Goal: Task Accomplishment & Management: Complete application form

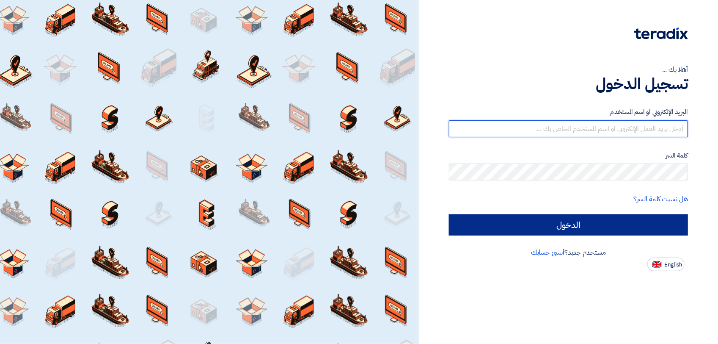
type input "[PERSON_NAME][EMAIL_ADDRESS][DOMAIN_NAME]"
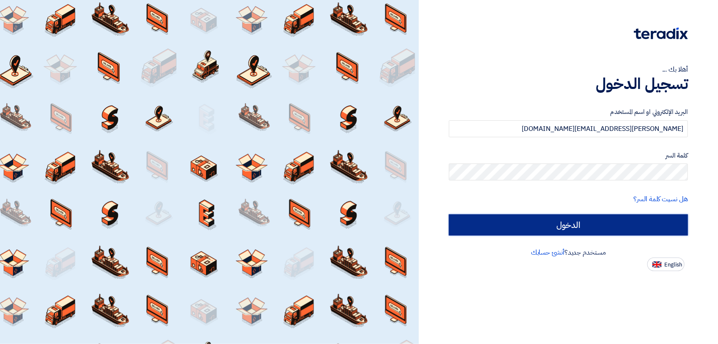
click at [575, 219] on input "الدخول" at bounding box center [568, 224] width 239 height 21
type input "Sign in"
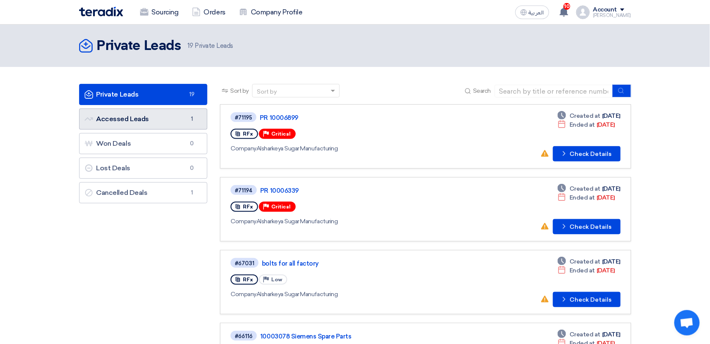
click at [169, 123] on link "Accessed Leads Accessed Leads 1" at bounding box center [143, 118] width 129 height 21
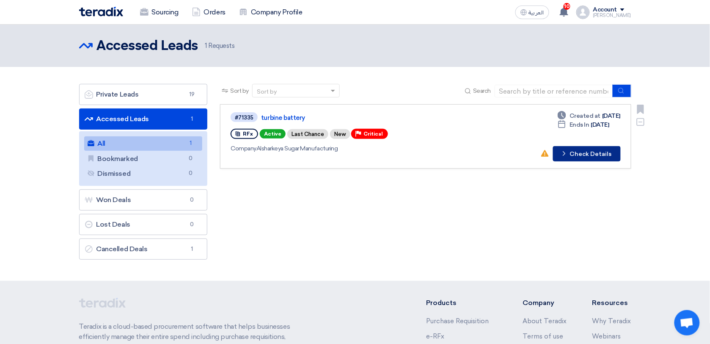
click at [584, 153] on button "Check details Check Details" at bounding box center [587, 153] width 68 height 15
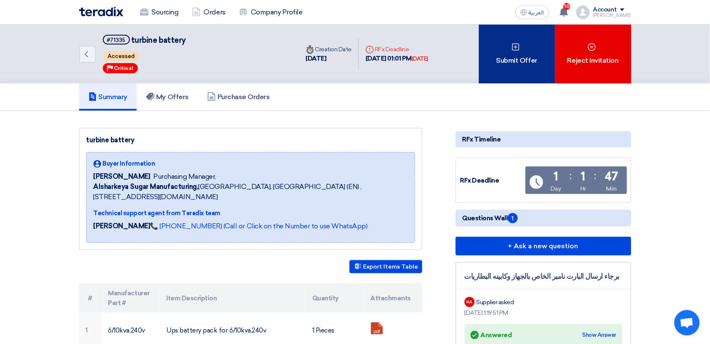
click at [528, 75] on div "Submit Offer" at bounding box center [517, 54] width 76 height 59
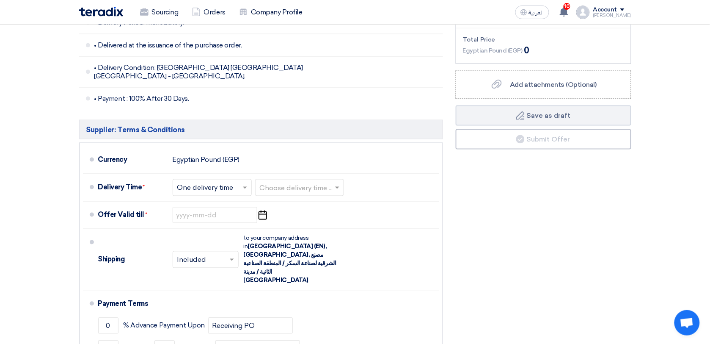
scroll to position [328, 0]
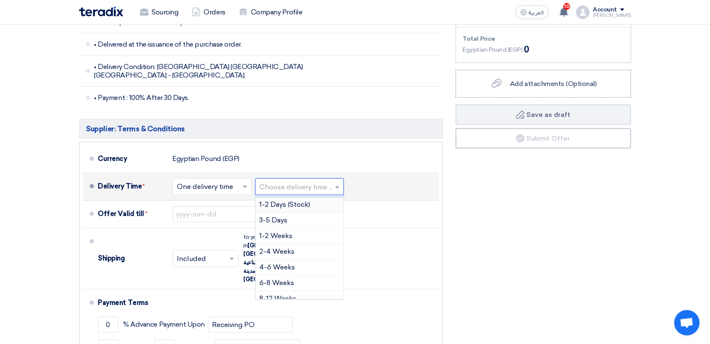
click at [307, 182] on input "text" at bounding box center [300, 188] width 80 height 12
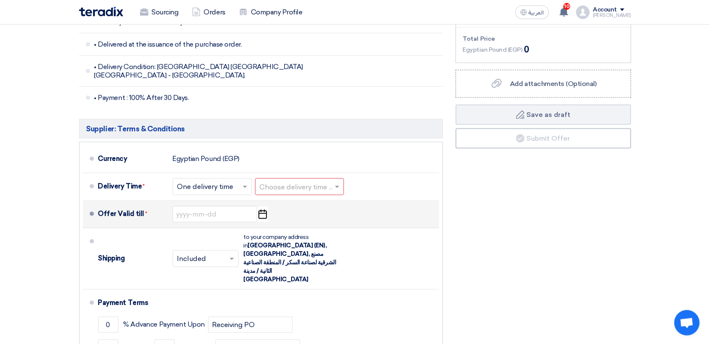
click at [388, 217] on div "Offer Valid till * Pick a date" at bounding box center [267, 214] width 338 height 20
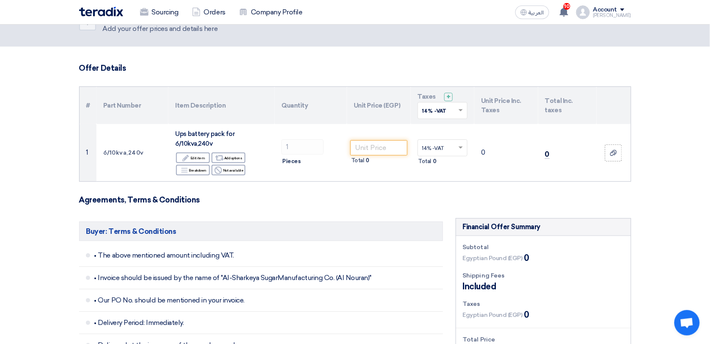
scroll to position [27, 0]
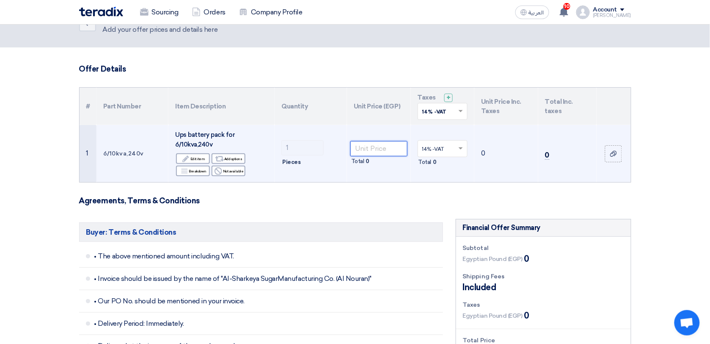
paste input "90991.23"
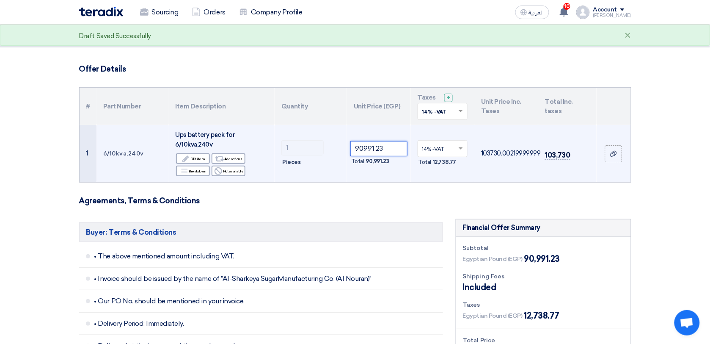
type input "90991.23"
click at [457, 152] on div at bounding box center [443, 148] width 50 height 14
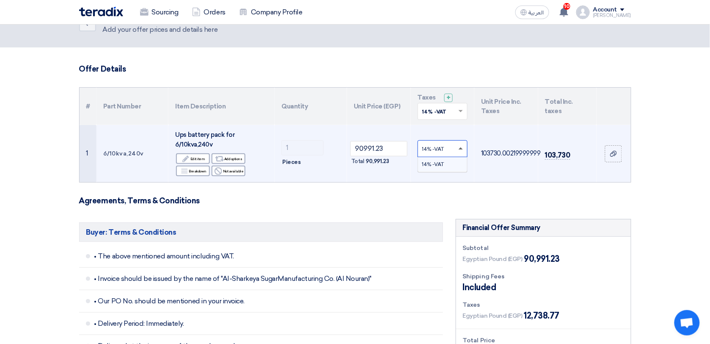
click at [461, 146] on span at bounding box center [462, 149] width 11 height 8
click at [453, 144] on input "text" at bounding box center [438, 149] width 33 height 14
type input "0"
click at [474, 179] on td "14% -VAT × No items found Total 12,738.77" at bounding box center [443, 153] width 64 height 57
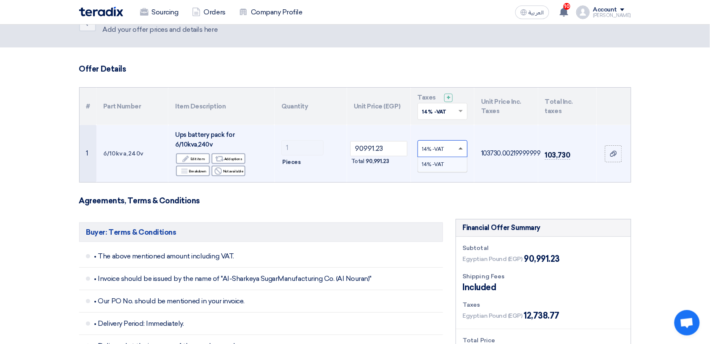
click at [460, 147] on span at bounding box center [461, 148] width 4 height 2
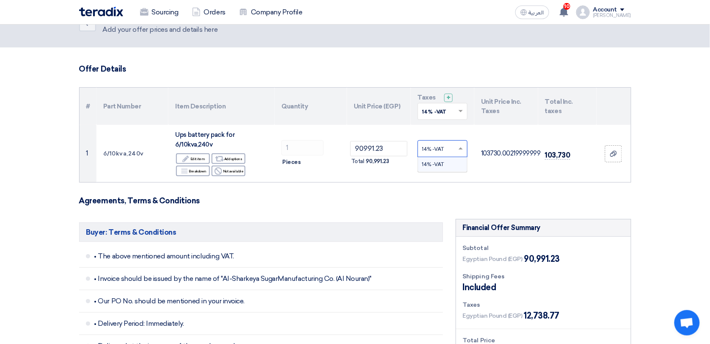
click at [443, 198] on h3 "Agreements, Terms & Conditions" at bounding box center [355, 200] width 552 height 9
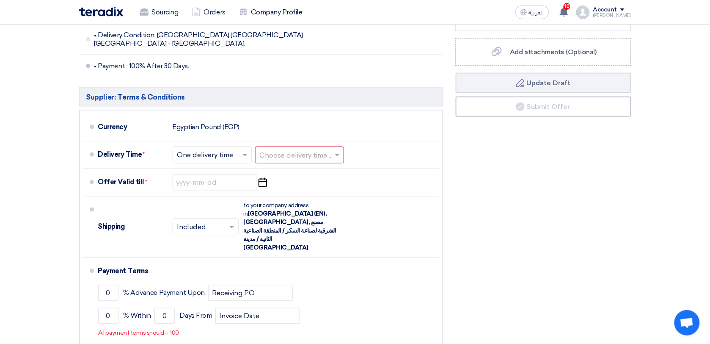
scroll to position [375, 0]
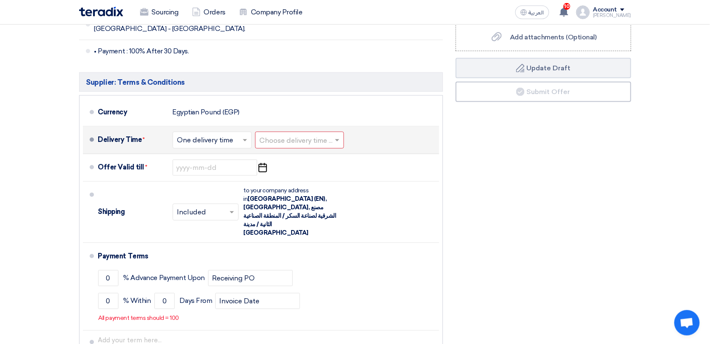
click at [242, 136] on span at bounding box center [246, 140] width 11 height 8
click at [231, 170] on span "One delivery time" at bounding box center [206, 174] width 58 height 8
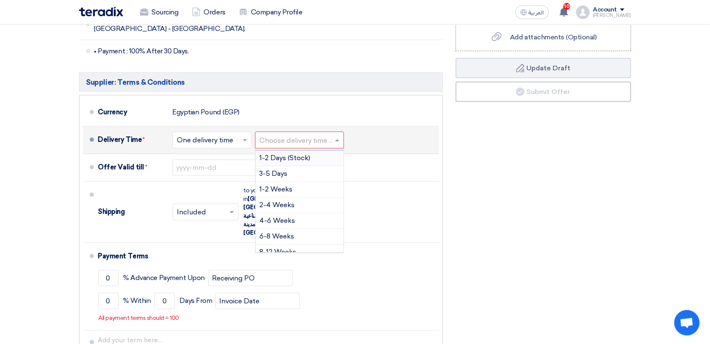
click at [302, 136] on input "text" at bounding box center [300, 141] width 80 height 12
click at [308, 198] on div "2-4 Weeks" at bounding box center [300, 206] width 88 height 16
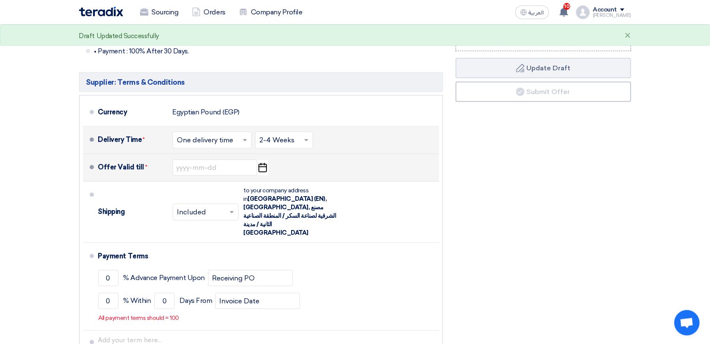
drag, startPoint x: 141, startPoint y: 159, endPoint x: 98, endPoint y: 160, distance: 43.2
click at [98, 160] on div "Offer Valid till *" at bounding box center [132, 167] width 68 height 20
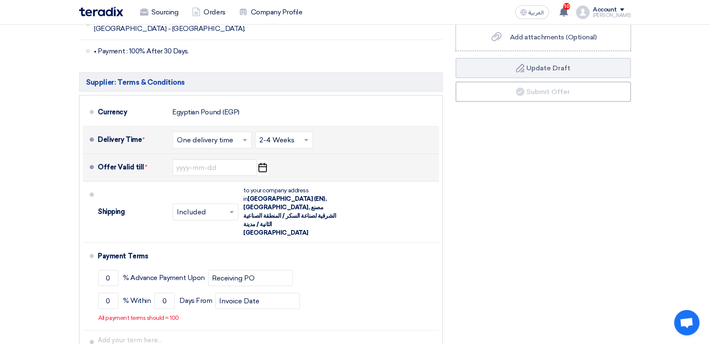
copy div "Offer Valid till"
click at [218, 160] on input at bounding box center [215, 168] width 85 height 16
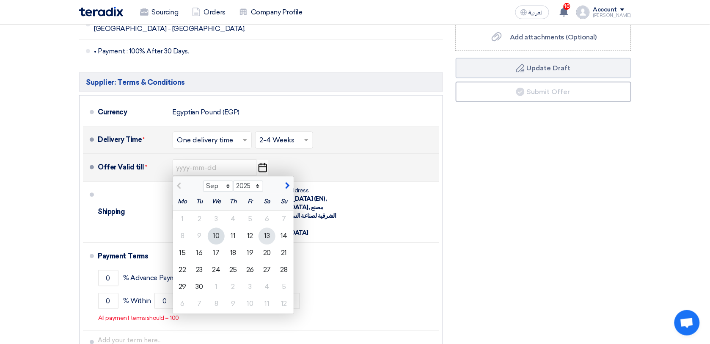
click at [269, 231] on div "13" at bounding box center [267, 236] width 17 height 17
type input "[DATE]"
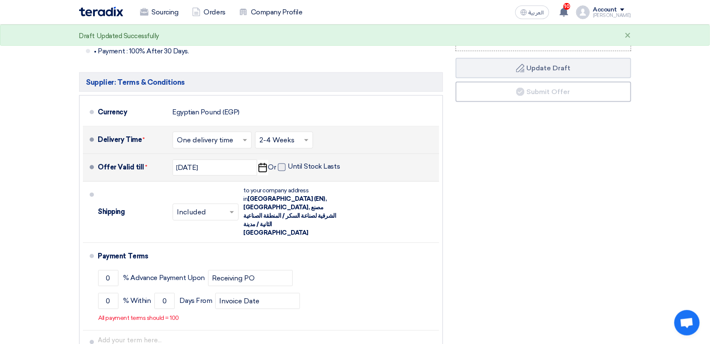
click at [286, 163] on label "Until Stock Lasts" at bounding box center [309, 167] width 62 height 8
click at [288, 163] on input "Until Stock Lasts" at bounding box center [315, 171] width 54 height 16
click at [286, 163] on label "Until Stock Lasts" at bounding box center [309, 167] width 62 height 8
click at [288, 163] on input "Until Stock Lasts" at bounding box center [315, 171] width 54 height 16
checkbox input "false"
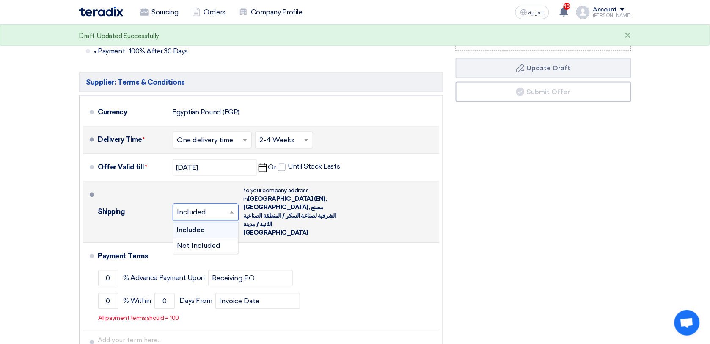
click at [221, 207] on input "text" at bounding box center [206, 213] width 58 height 12
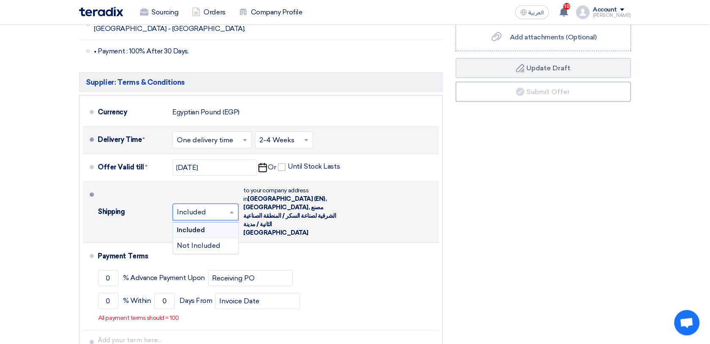
click at [229, 223] on div "Included" at bounding box center [205, 231] width 65 height 16
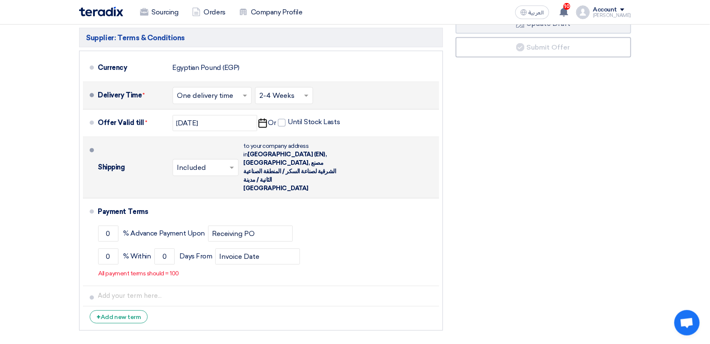
scroll to position [419, 0]
click at [132, 310] on div "+ Add new term" at bounding box center [119, 316] width 58 height 13
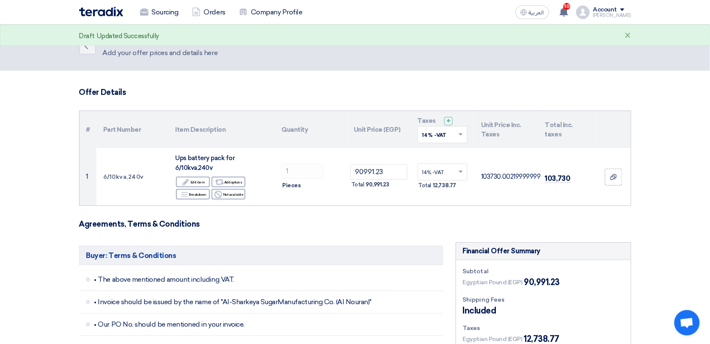
scroll to position [0, 0]
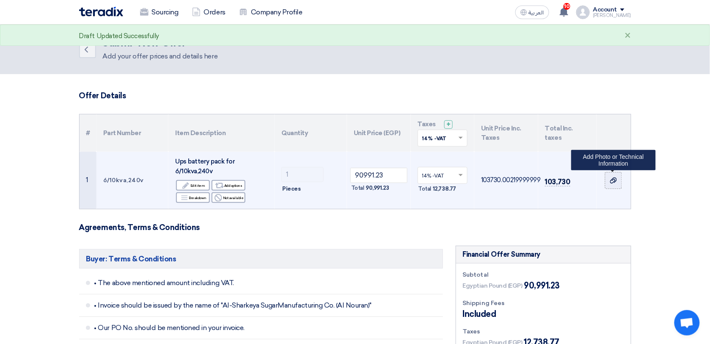
click at [610, 181] on icon at bounding box center [613, 180] width 7 height 7
click at [0, 0] on input "file" at bounding box center [0, 0] width 0 height 0
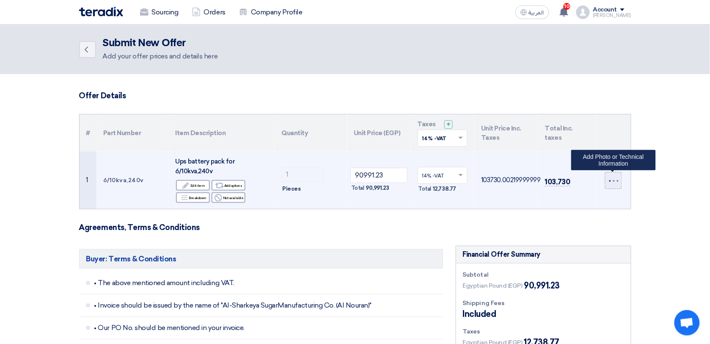
click at [278, 196] on td "1 Pieces" at bounding box center [311, 180] width 72 height 57
click at [614, 183] on label at bounding box center [613, 180] width 17 height 17
click at [0, 0] on input "file" at bounding box center [0, 0] width 0 height 0
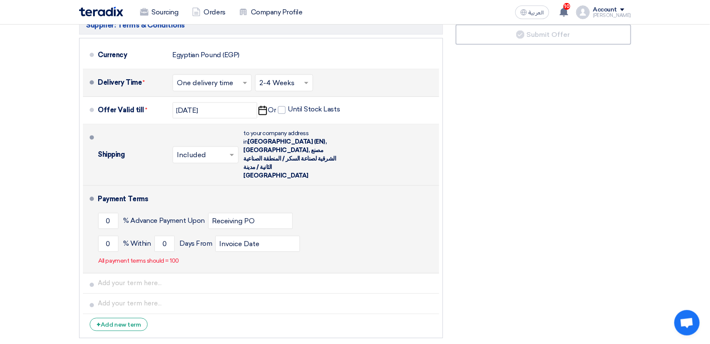
scroll to position [432, 0]
click at [113, 212] on input "0" at bounding box center [108, 220] width 20 height 16
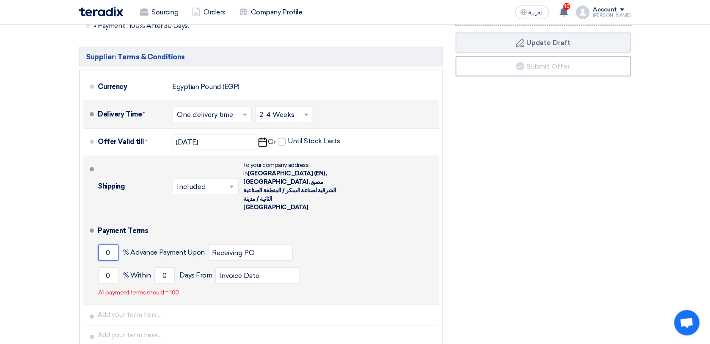
scroll to position [399, 0]
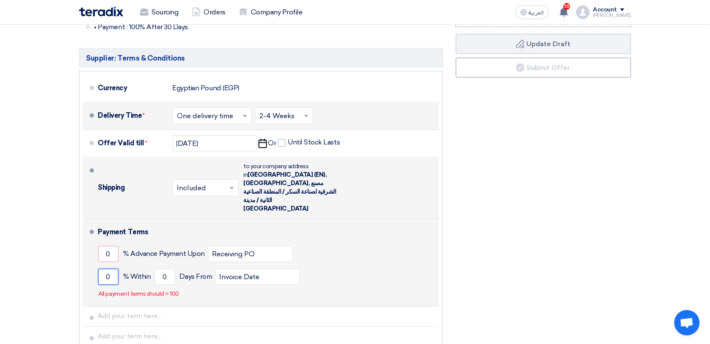
click at [117, 269] on input "0" at bounding box center [108, 277] width 20 height 16
type input "0"
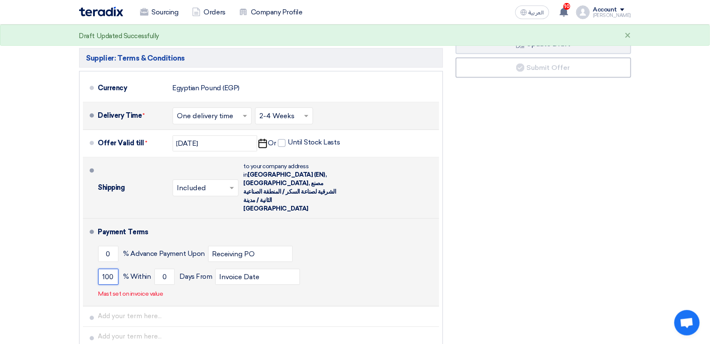
type input "100"
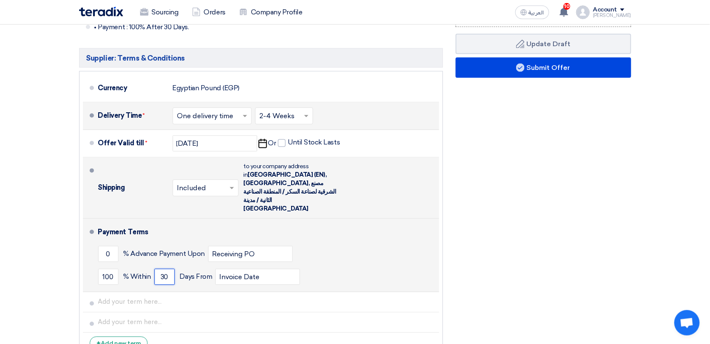
type input "30"
click at [313, 242] on div "0 % Advance Payment Upon Receiving PO" at bounding box center [267, 253] width 338 height 23
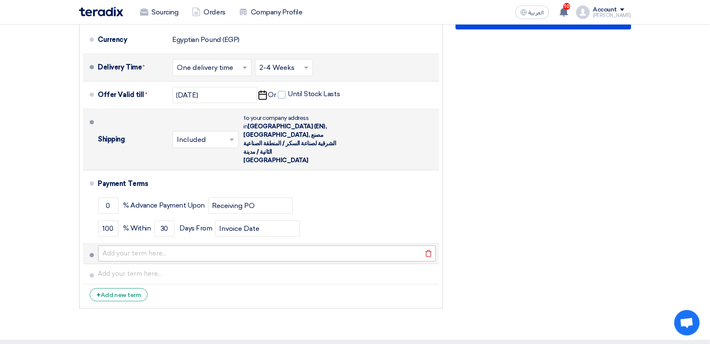
scroll to position [449, 0]
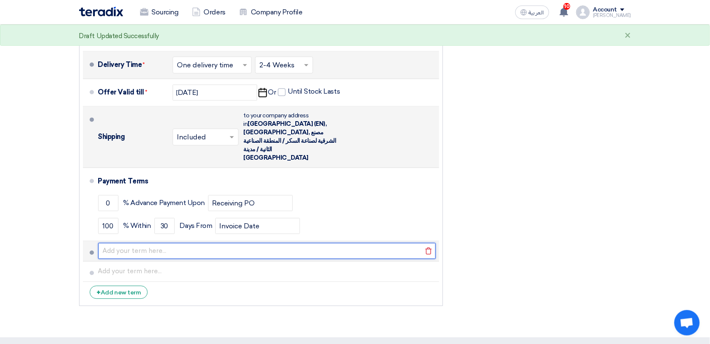
click at [148, 243] on input "text" at bounding box center [267, 251] width 338 height 16
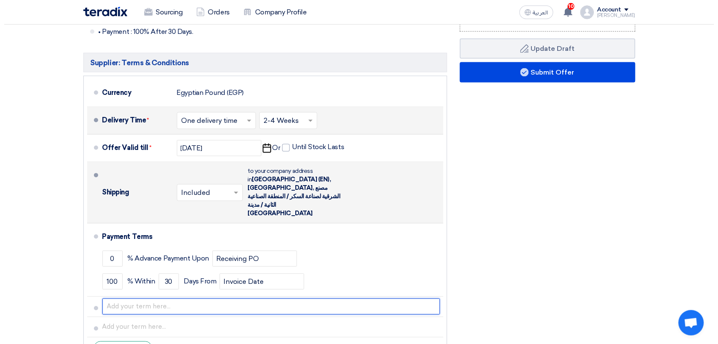
scroll to position [394, 0]
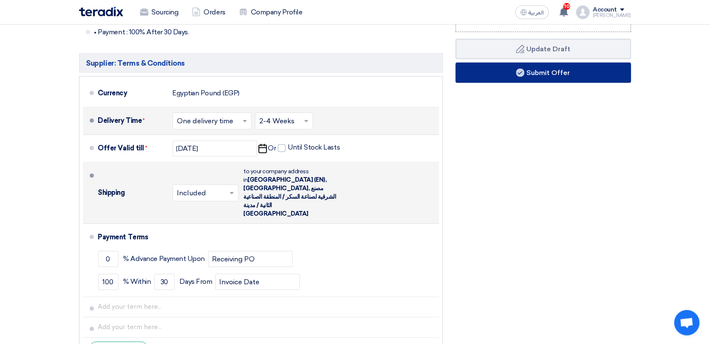
click at [546, 77] on button "Submit Offer" at bounding box center [544, 73] width 176 height 20
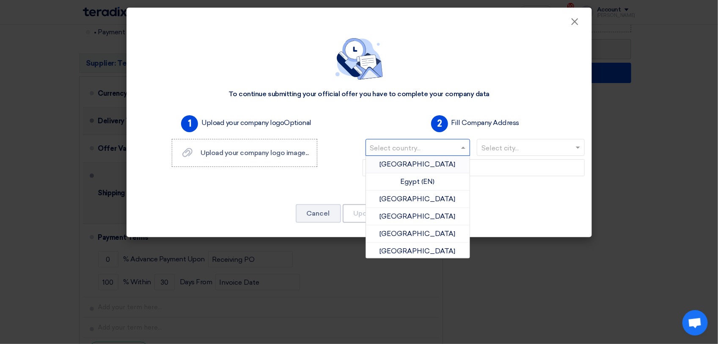
click at [424, 145] on input "text" at bounding box center [413, 148] width 87 height 14
click at [424, 165] on div "[GEOGRAPHIC_DATA]" at bounding box center [418, 164] width 104 height 17
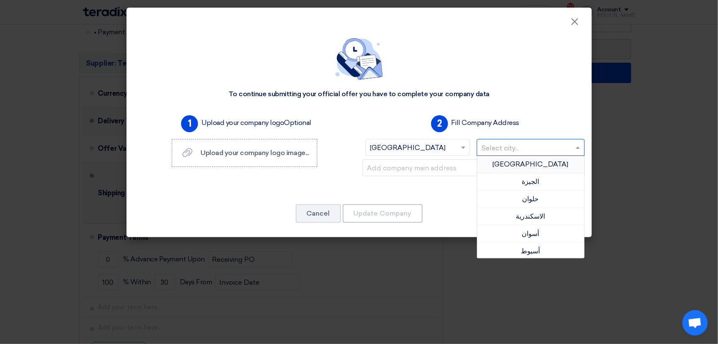
click at [496, 147] on input "text" at bounding box center [527, 148] width 90 height 14
type input "H"
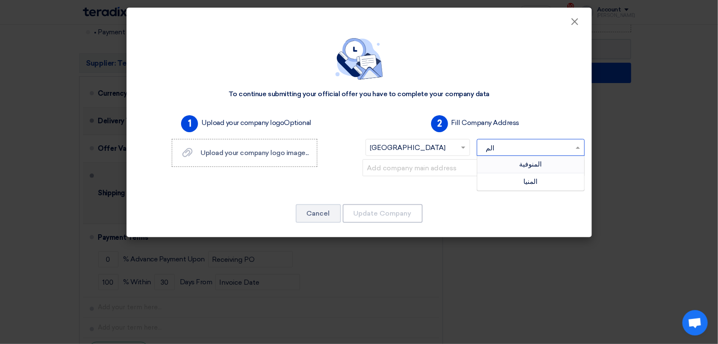
type input "ال"
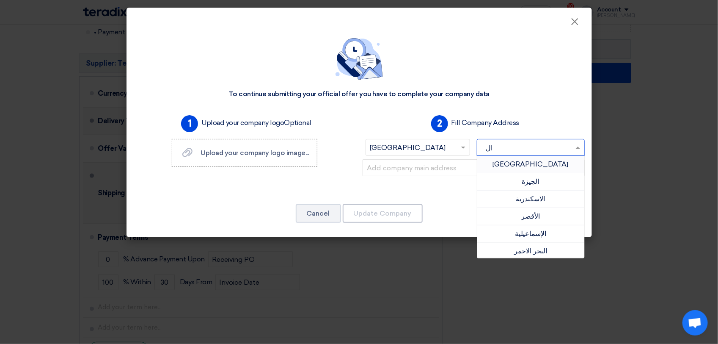
click at [511, 163] on span "[GEOGRAPHIC_DATA]" at bounding box center [531, 164] width 76 height 8
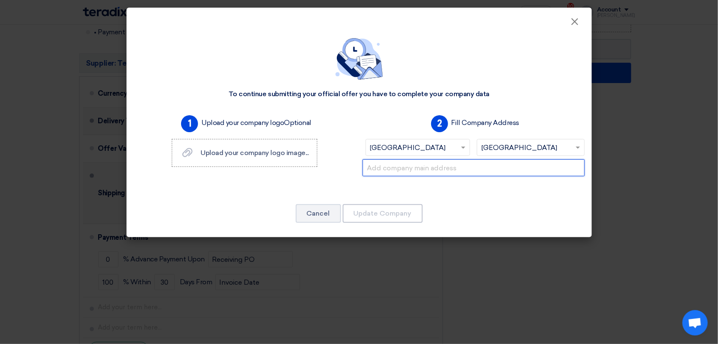
click at [499, 166] on input "text" at bounding box center [474, 167] width 222 height 17
click at [433, 165] on input "text" at bounding box center [474, 167] width 222 height 17
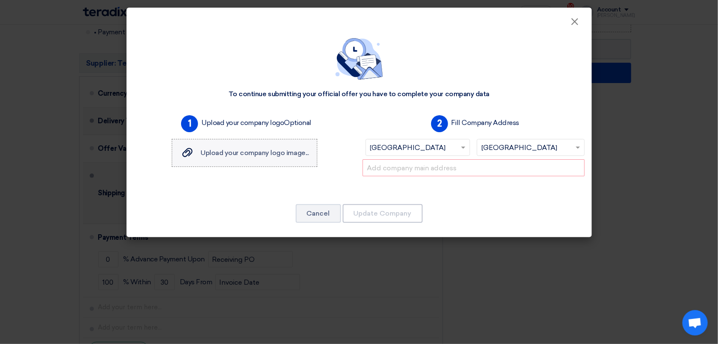
click at [273, 147] on label "Upload your company logo image... Upload your company logo image..." at bounding box center [245, 153] width 146 height 28
click at [0, 0] on input "Upload your company logo image... Upload your company logo image..." at bounding box center [0, 0] width 0 height 0
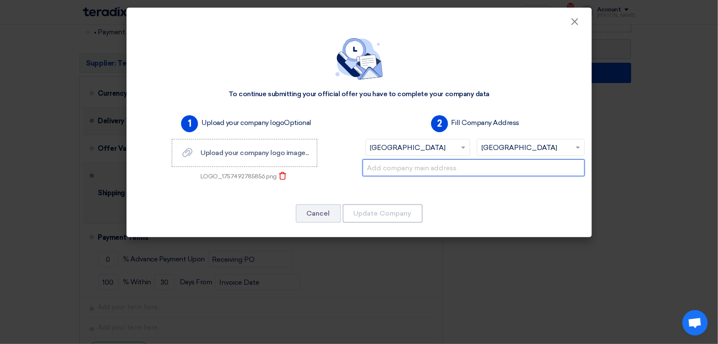
paste input "Plot 9252، شارع [PERSON_NAME]، المقطم، [GEOGRAPHIC_DATA]."
type input "P"
paste input "[STREET_ADDRESS]."
type input "[STREET_ADDRESS]."
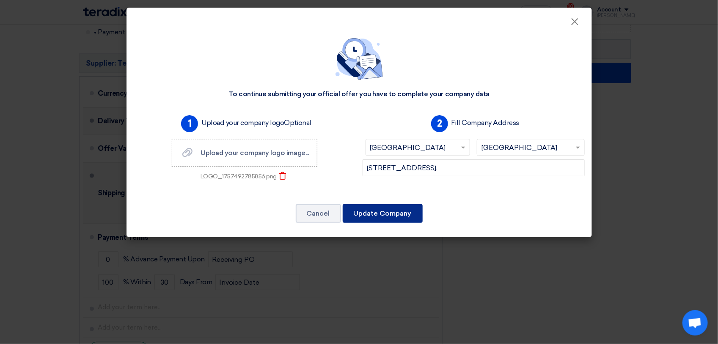
scroll to position [0, 0]
click at [393, 210] on button "Update Company" at bounding box center [383, 213] width 80 height 19
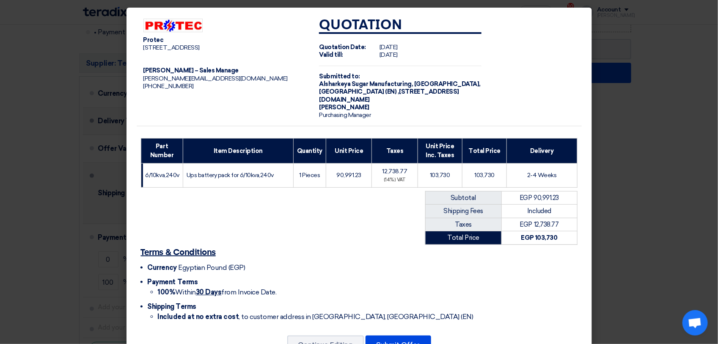
scroll to position [32, 0]
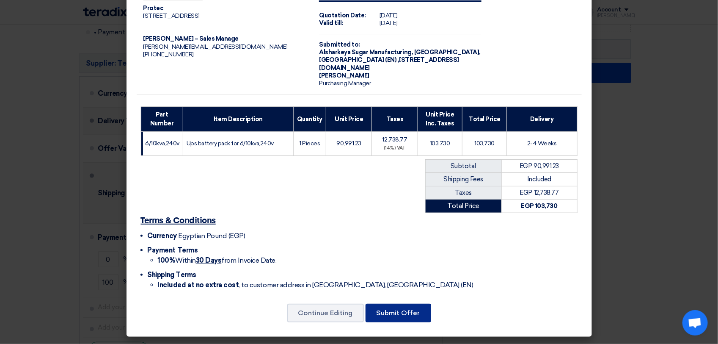
click at [400, 318] on button "Submit Offer" at bounding box center [399, 312] width 66 height 19
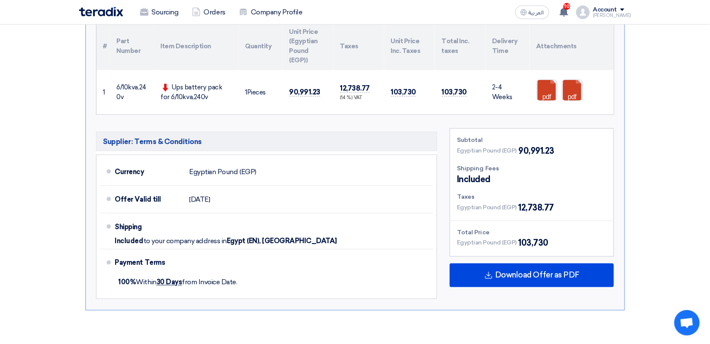
scroll to position [233, 0]
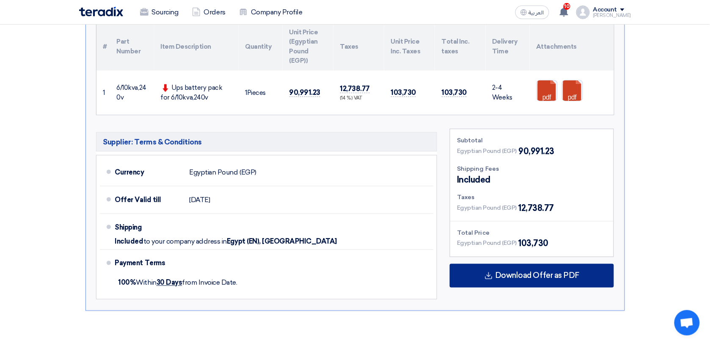
click at [538, 274] on span "Download Offer as PDF" at bounding box center [537, 276] width 84 height 8
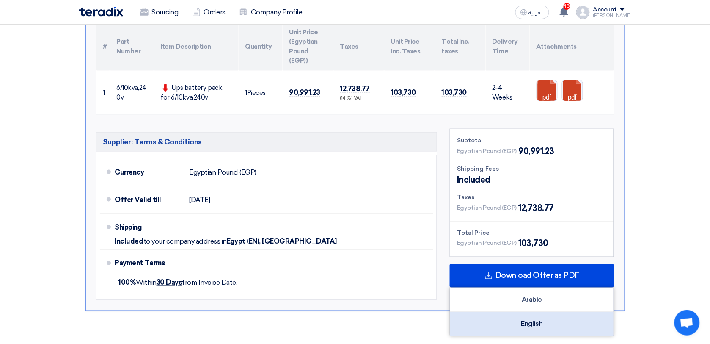
click at [546, 329] on div "English" at bounding box center [531, 324] width 163 height 24
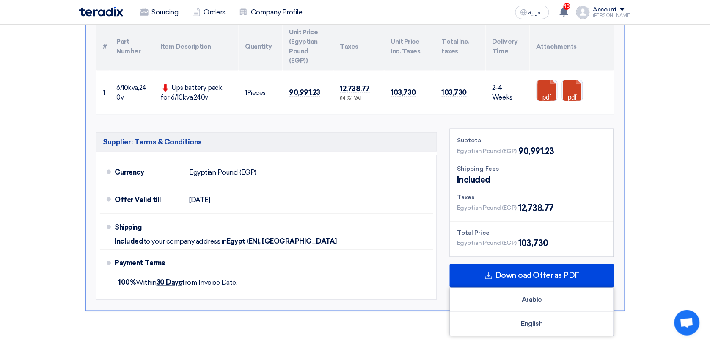
click at [650, 244] on section "Submit Offer Not Competitive Offer Version 1 Last Update [DATE] 11:28 AM Offer …" at bounding box center [355, 111] width 710 height 466
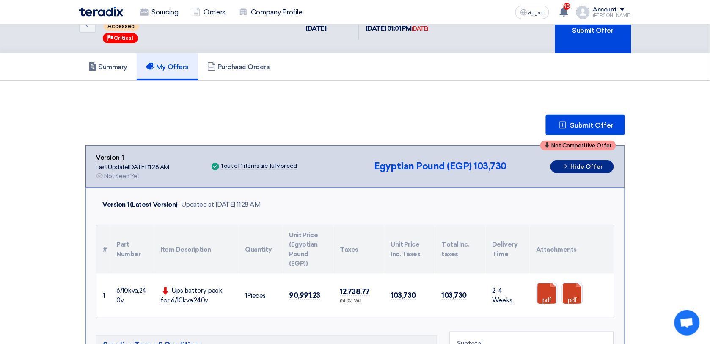
scroll to position [25, 0]
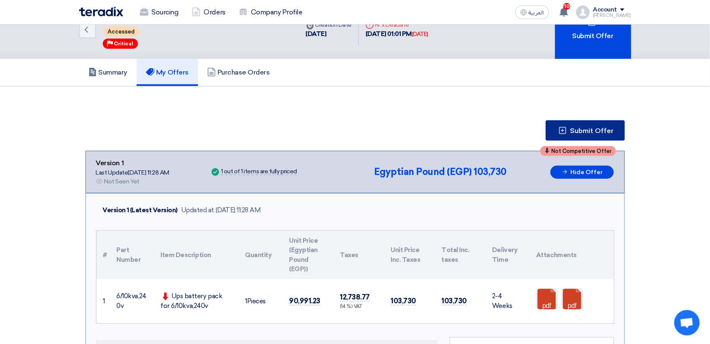
click at [591, 130] on span "Submit Offer" at bounding box center [592, 130] width 44 height 7
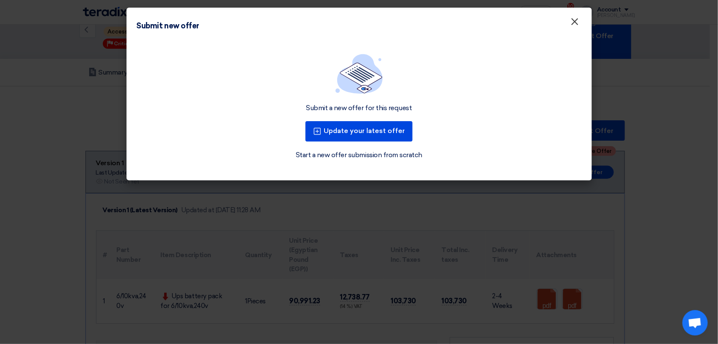
click at [576, 28] on span "×" at bounding box center [575, 23] width 8 height 17
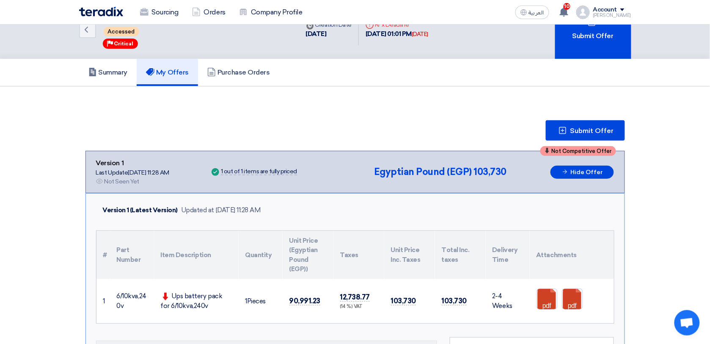
scroll to position [0, 0]
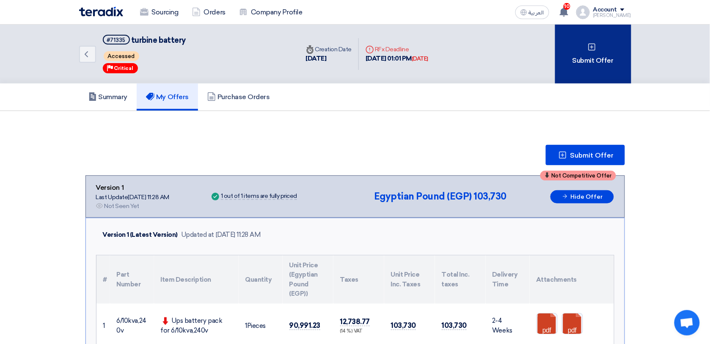
click at [602, 54] on div "Submit Offer" at bounding box center [593, 54] width 76 height 59
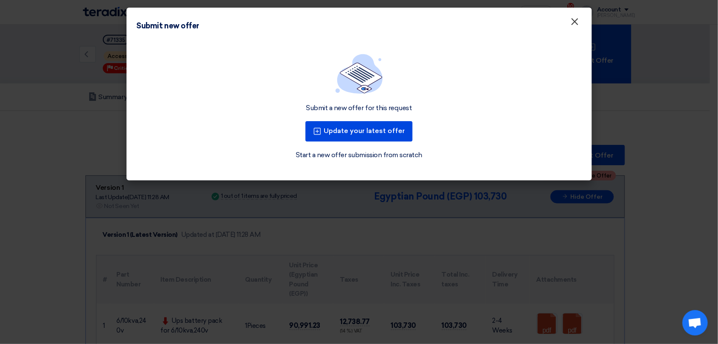
click at [578, 19] on span "×" at bounding box center [575, 23] width 8 height 17
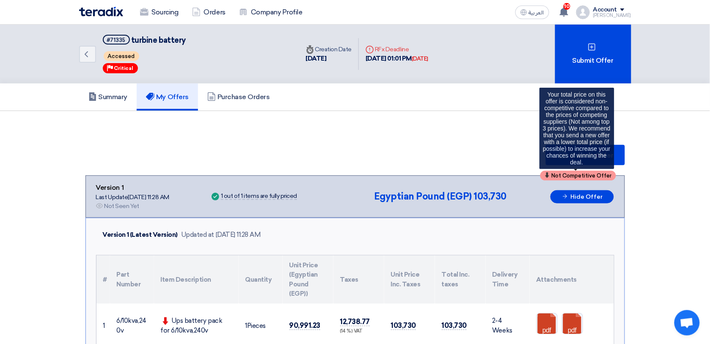
click at [579, 173] on span "Not Competitive Offer" at bounding box center [582, 176] width 60 height 6
